Goal: Task Accomplishment & Management: Use online tool/utility

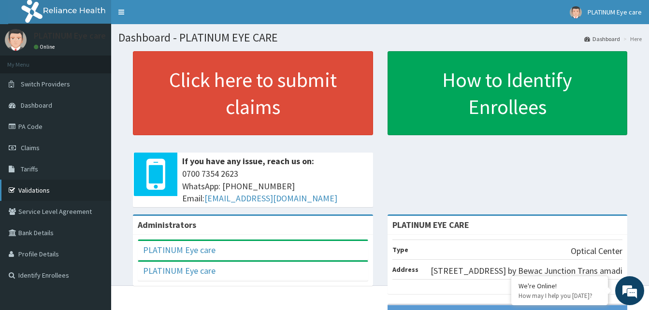
click at [44, 188] on link "Validations" at bounding box center [55, 190] width 111 height 21
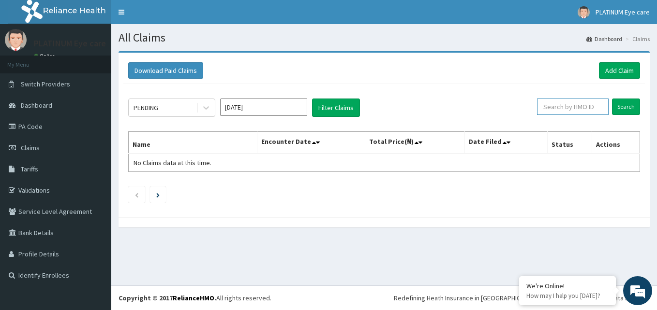
click at [561, 107] on input "text" at bounding box center [573, 107] width 72 height 16
type input "NBT/10014/B"
click at [631, 104] on input "Search" at bounding box center [626, 107] width 28 height 16
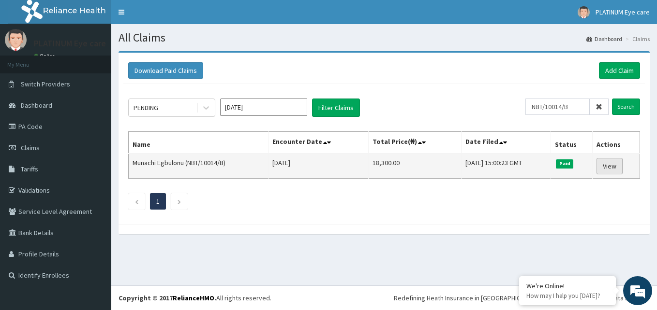
click at [617, 165] on link "View" at bounding box center [609, 166] width 26 height 16
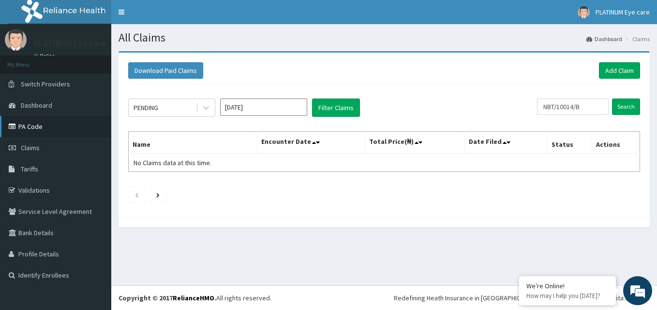
click at [34, 126] on link "PA Code" at bounding box center [55, 126] width 111 height 21
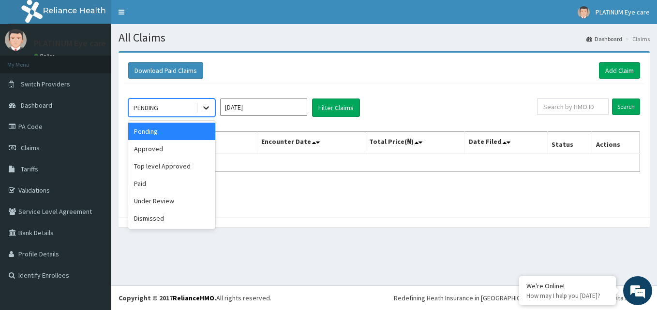
click at [204, 106] on icon at bounding box center [206, 108] width 10 height 10
click at [166, 155] on div "Approved" at bounding box center [171, 148] width 87 height 17
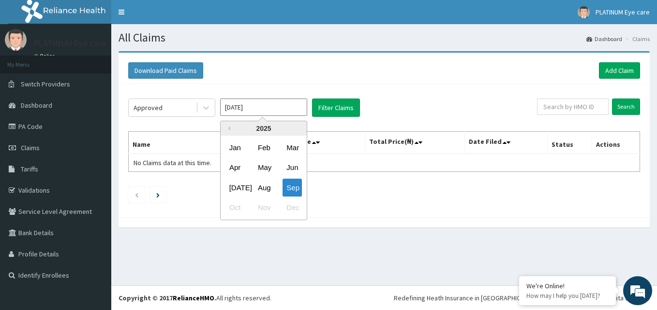
click at [289, 109] on input "[DATE]" at bounding box center [263, 107] width 87 height 17
click at [232, 147] on div "Jan" at bounding box center [234, 148] width 19 height 18
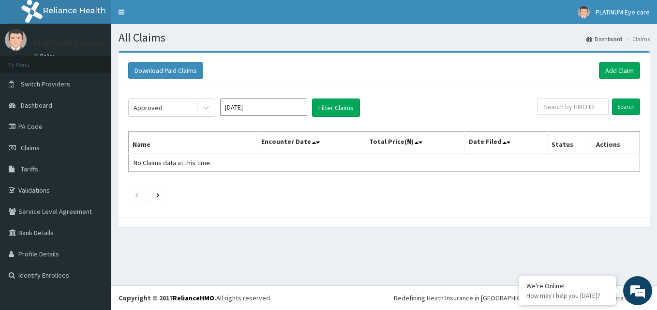
click at [259, 108] on input "[DATE]" at bounding box center [263, 107] width 87 height 17
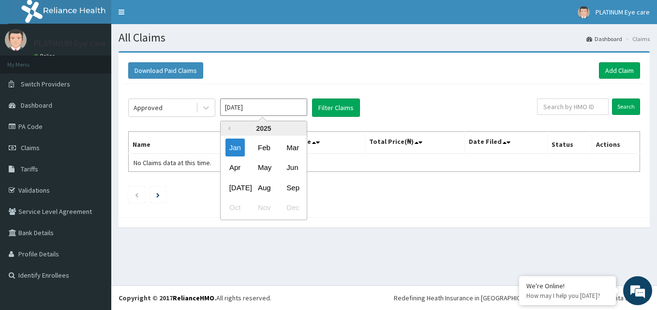
click at [249, 130] on div "2025" at bounding box center [263, 128] width 86 height 15
click at [230, 128] on div "2025" at bounding box center [263, 128] width 86 height 15
click at [230, 128] on button "Previous Year" at bounding box center [227, 128] width 5 height 5
click at [237, 207] on div "Oct" at bounding box center [234, 208] width 19 height 18
type input "Oct 2024"
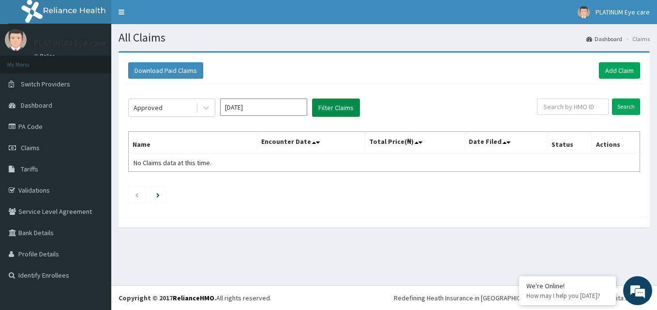
click at [342, 110] on button "Filter Claims" at bounding box center [336, 108] width 48 height 18
click at [161, 70] on button "Download Paid Claims" at bounding box center [165, 70] width 75 height 16
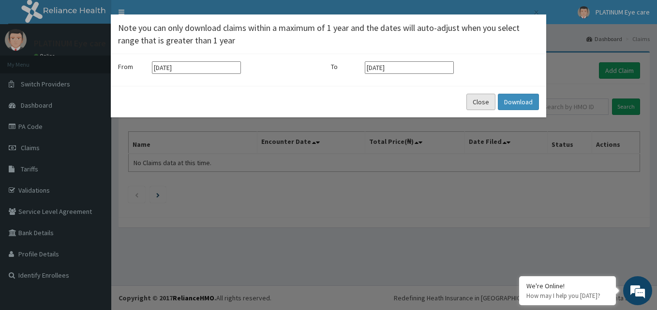
click at [487, 101] on button "Close" at bounding box center [480, 102] width 29 height 16
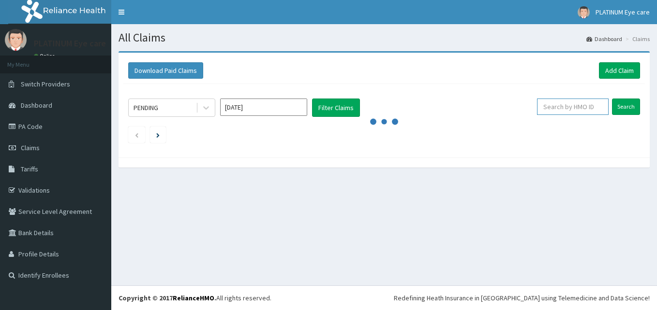
click at [564, 107] on input "text" at bounding box center [573, 107] width 72 height 16
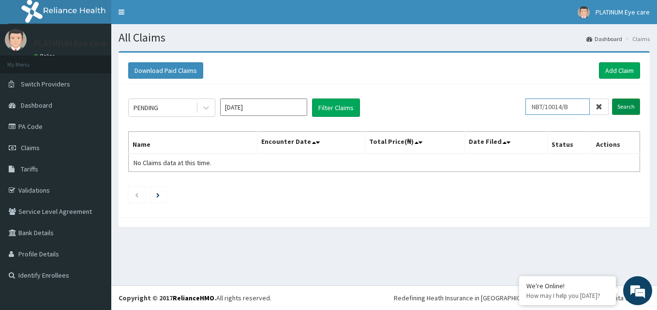
type input "NBT/10014/B"
click at [630, 108] on input "Search" at bounding box center [626, 107] width 28 height 16
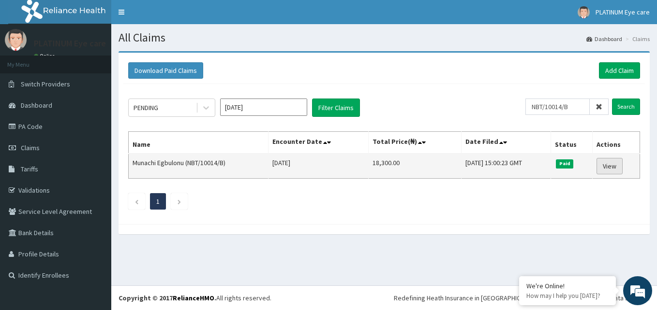
click at [618, 169] on link "View" at bounding box center [609, 166] width 26 height 16
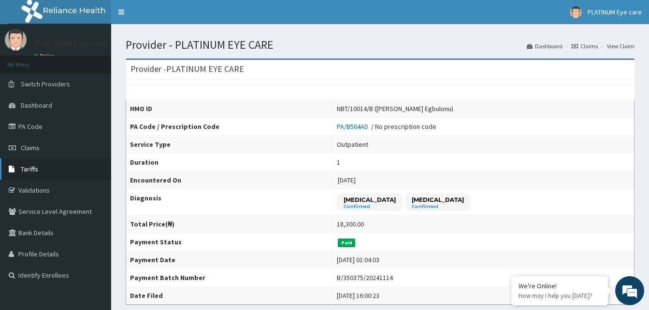
click at [44, 164] on link "Tariffs" at bounding box center [55, 169] width 111 height 21
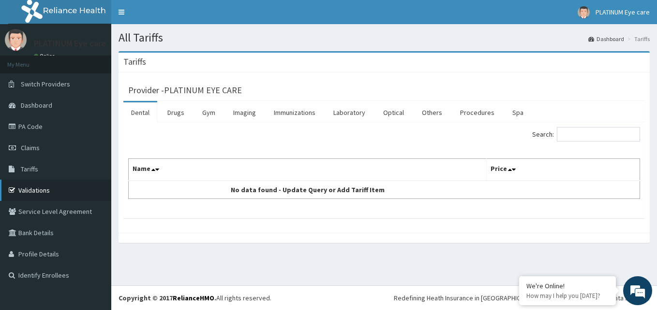
click at [40, 191] on link "Validations" at bounding box center [55, 190] width 111 height 21
